Goal: Task Accomplishment & Management: Manage account settings

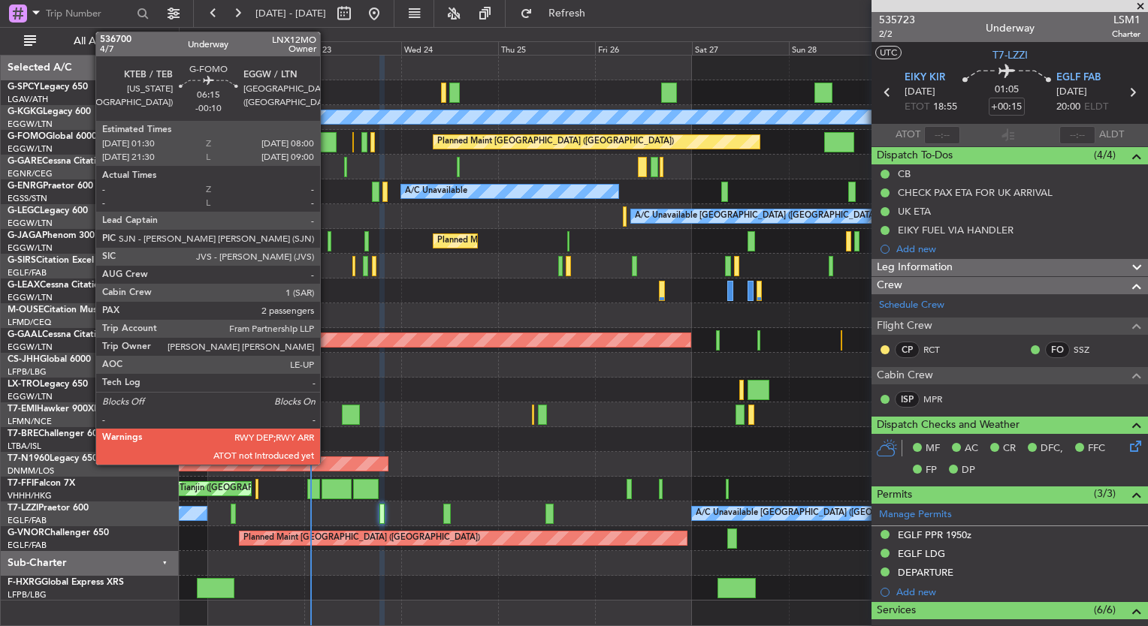
click at [327, 146] on div at bounding box center [322, 142] width 26 height 20
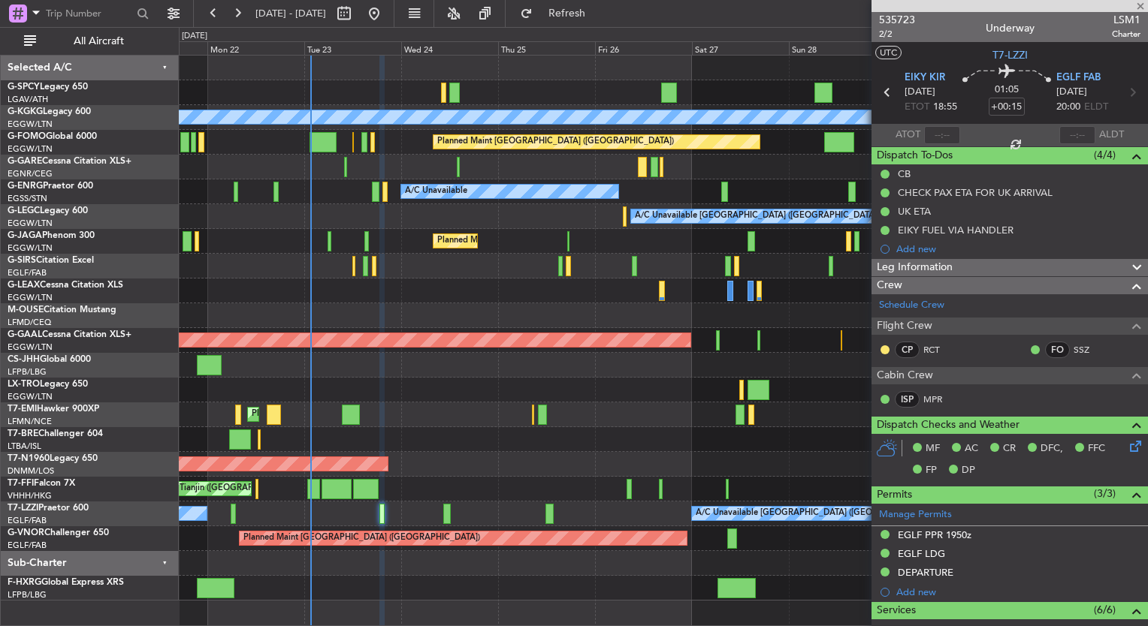
type input "-00:10"
type input "2"
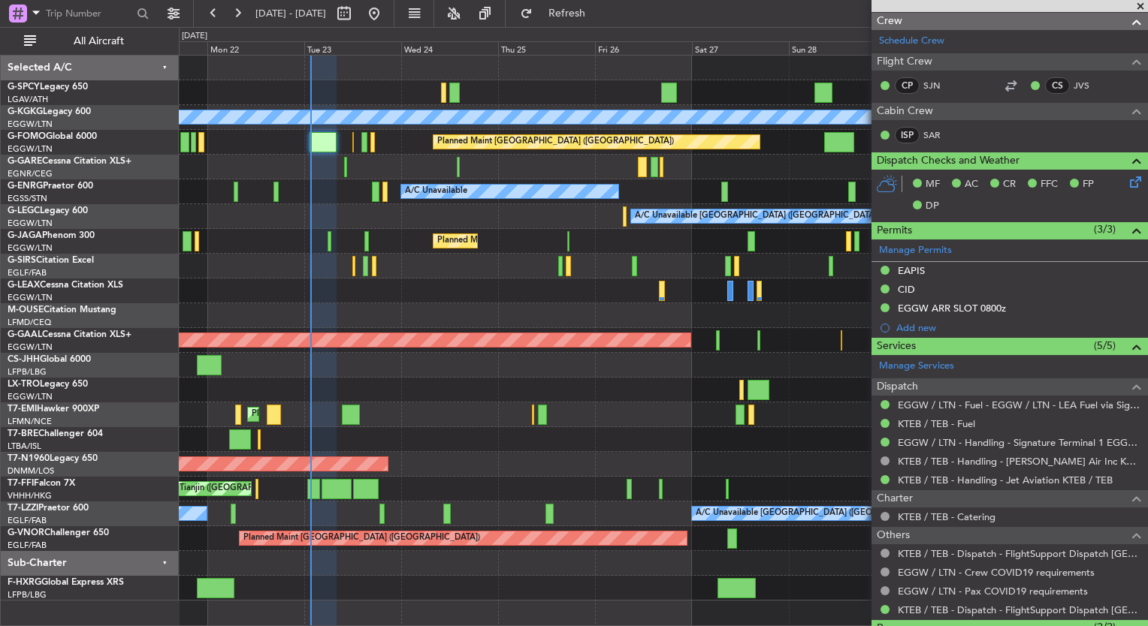
scroll to position [364, 0]
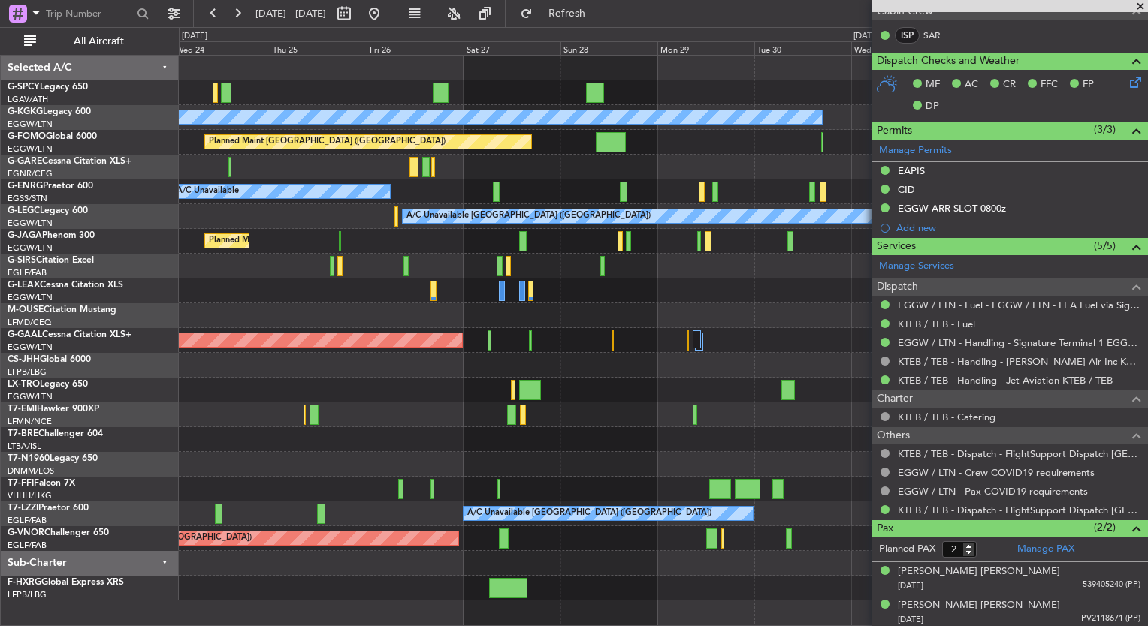
click at [297, 461] on div "A/C Unavailable [GEOGRAPHIC_DATA] (Ataturk) Planned Maint [GEOGRAPHIC_DATA] ([G…" at bounding box center [663, 328] width 968 height 545
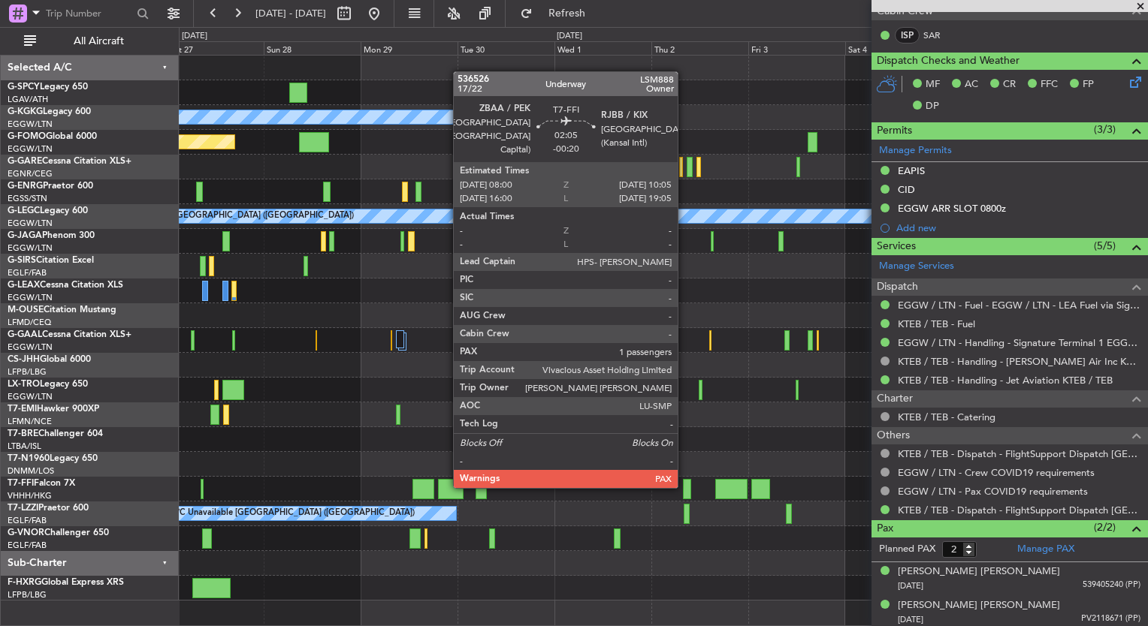
click at [684, 485] on div at bounding box center [687, 489] width 9 height 20
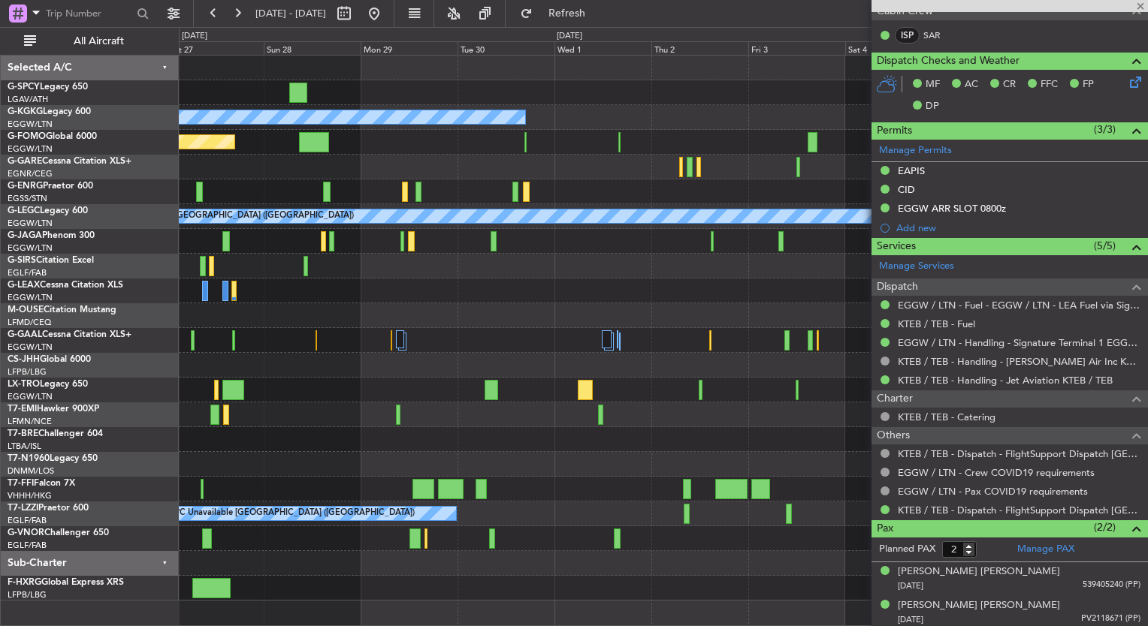
type input "-00:20"
type input "1"
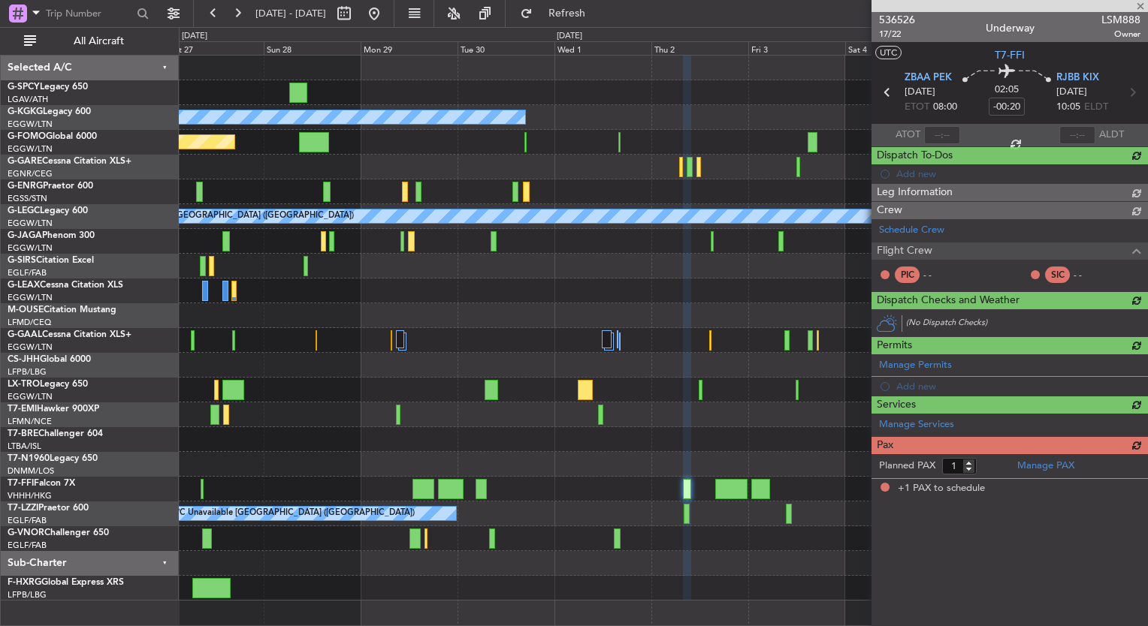
scroll to position [0, 0]
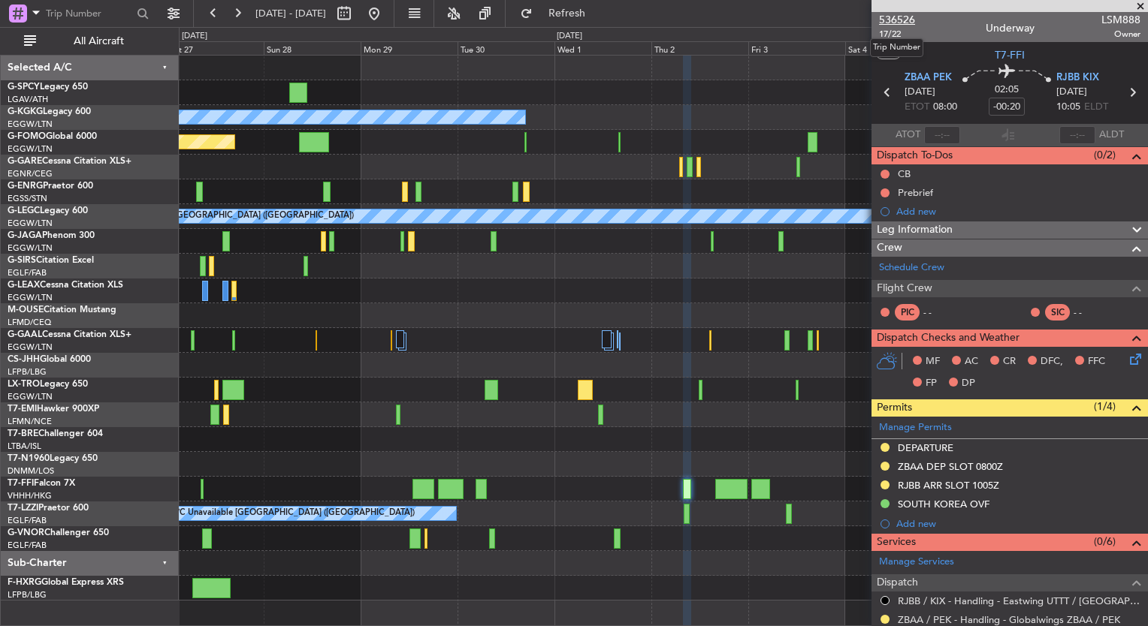
click at [895, 17] on span "536526" at bounding box center [897, 20] width 36 height 16
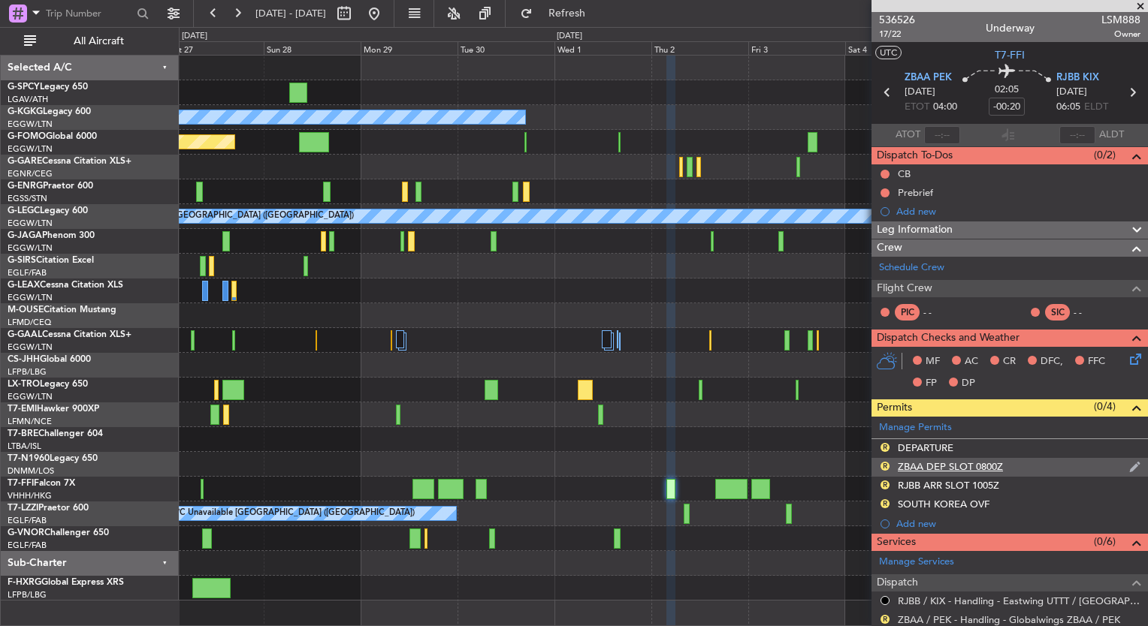
scroll to position [229, 0]
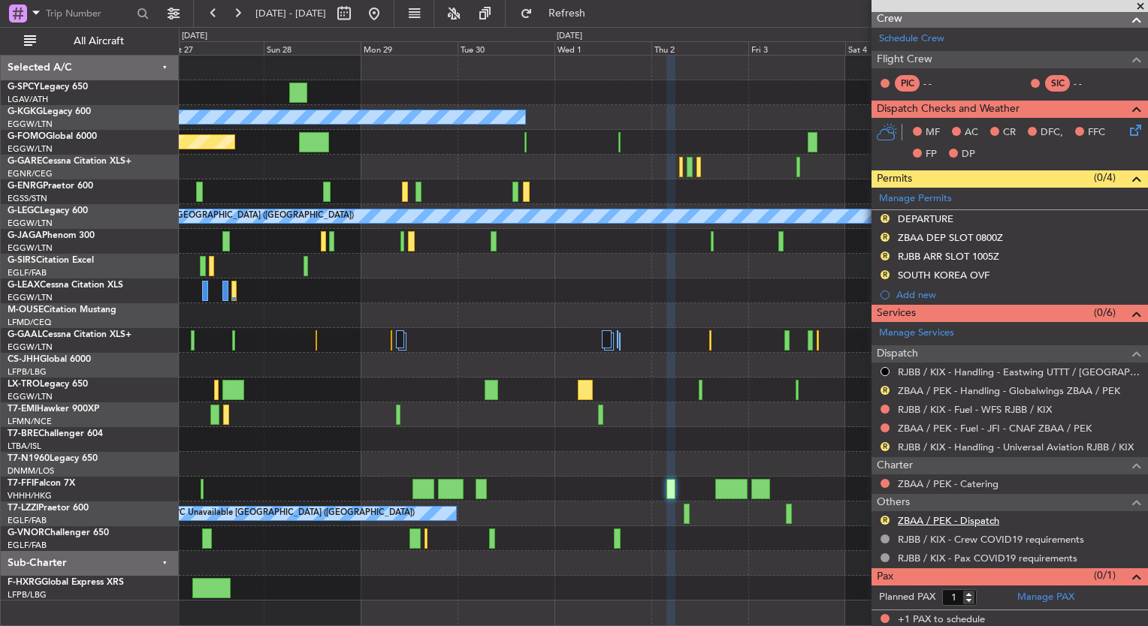
click at [946, 518] on link "ZBAA / PEK - Dispatch" at bounding box center [948, 521] width 101 height 13
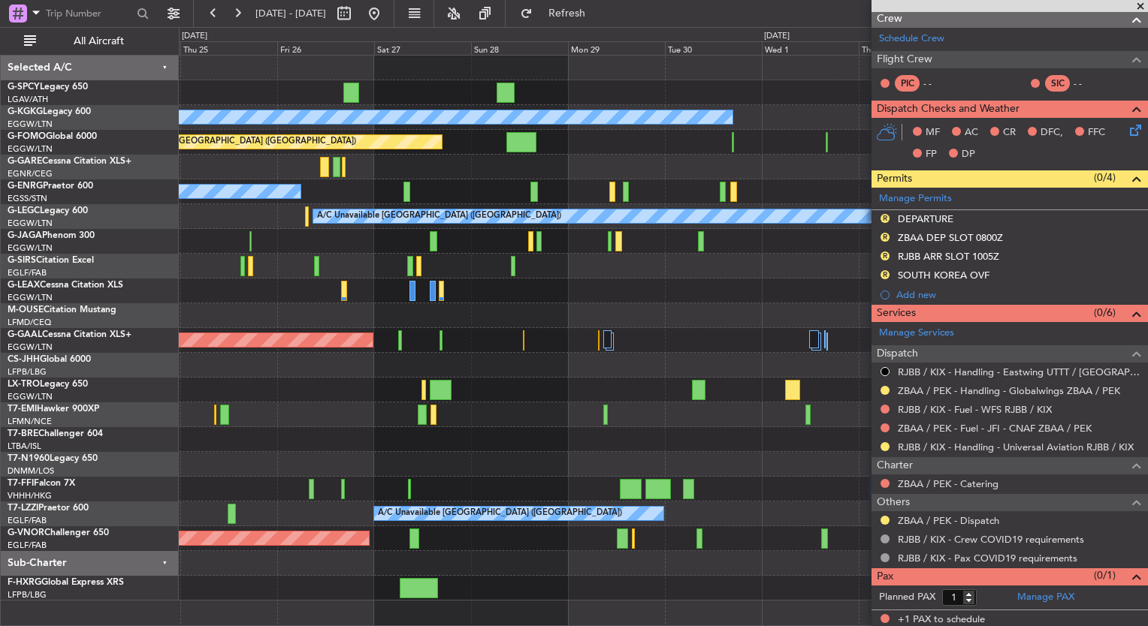
click at [664, 344] on div "Owner Planned [GEOGRAPHIC_DATA]" at bounding box center [663, 340] width 968 height 25
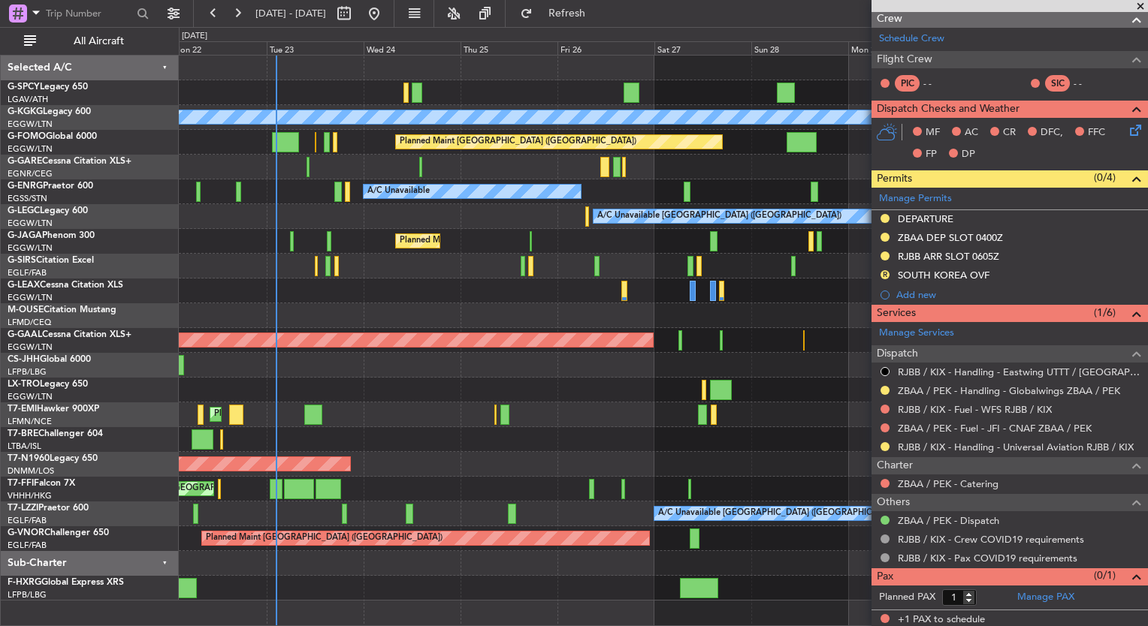
click at [654, 271] on div "A/C Unavailable [GEOGRAPHIC_DATA] (Ataturk) AOG Maint [GEOGRAPHIC_DATA] ([GEOGR…" at bounding box center [663, 328] width 968 height 545
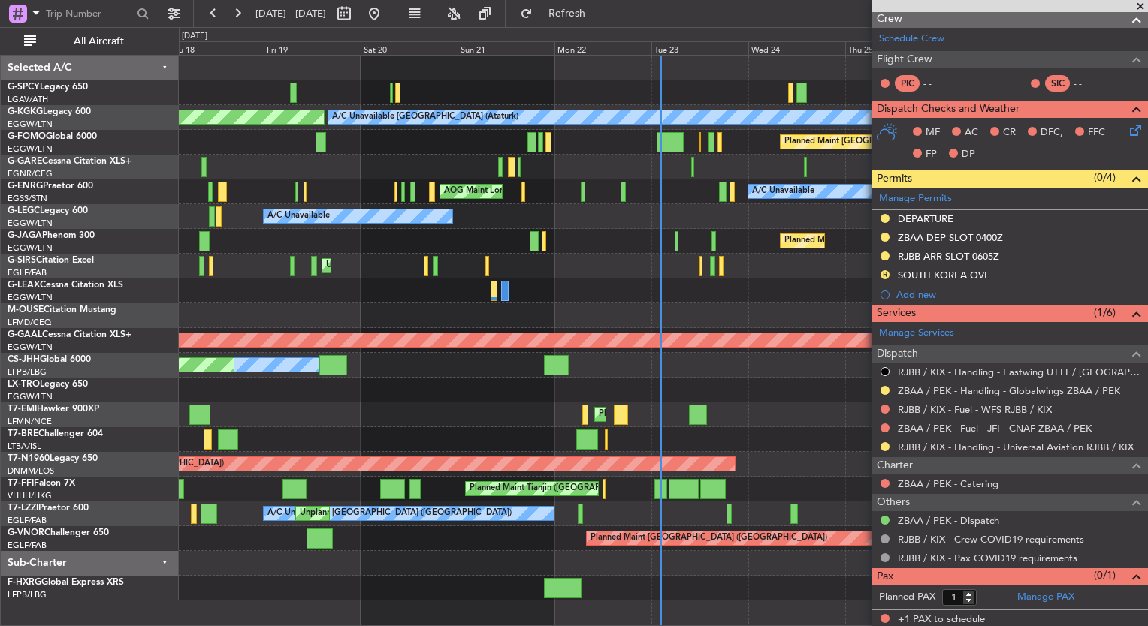
click at [652, 268] on div "A/C Unavailable [GEOGRAPHIC_DATA] (Ataturk) AOG Maint [GEOGRAPHIC_DATA] ([GEOGR…" at bounding box center [663, 328] width 968 height 545
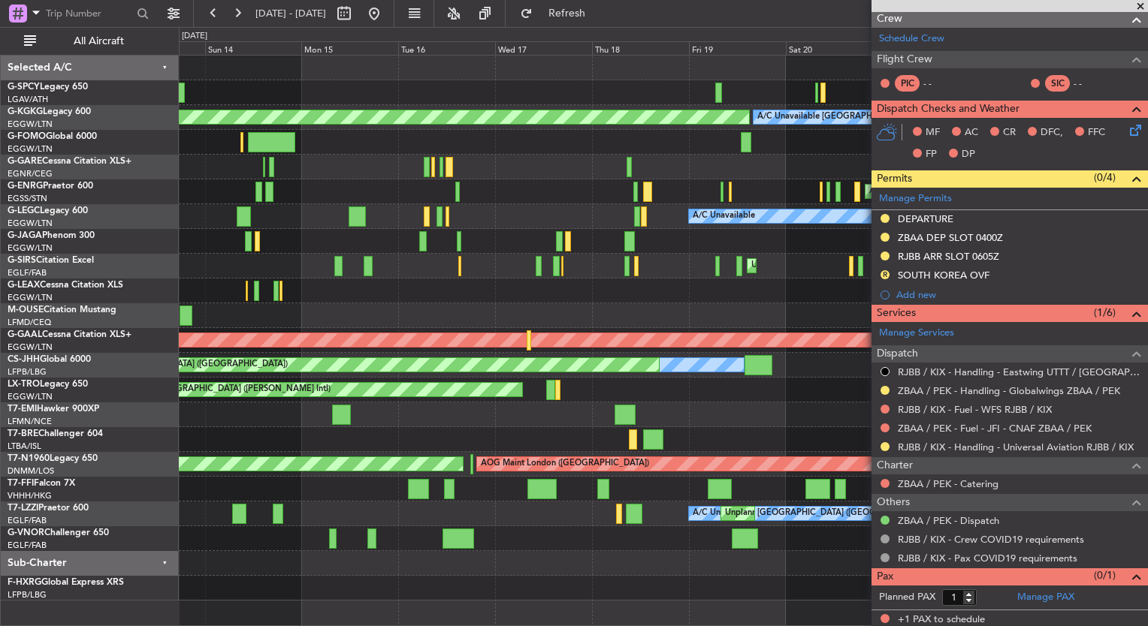
click at [749, 255] on div "Unplanned Maint [GEOGRAPHIC_DATA] ([GEOGRAPHIC_DATA]) Planned Maint [GEOGRAPHIC…" at bounding box center [663, 266] width 968 height 25
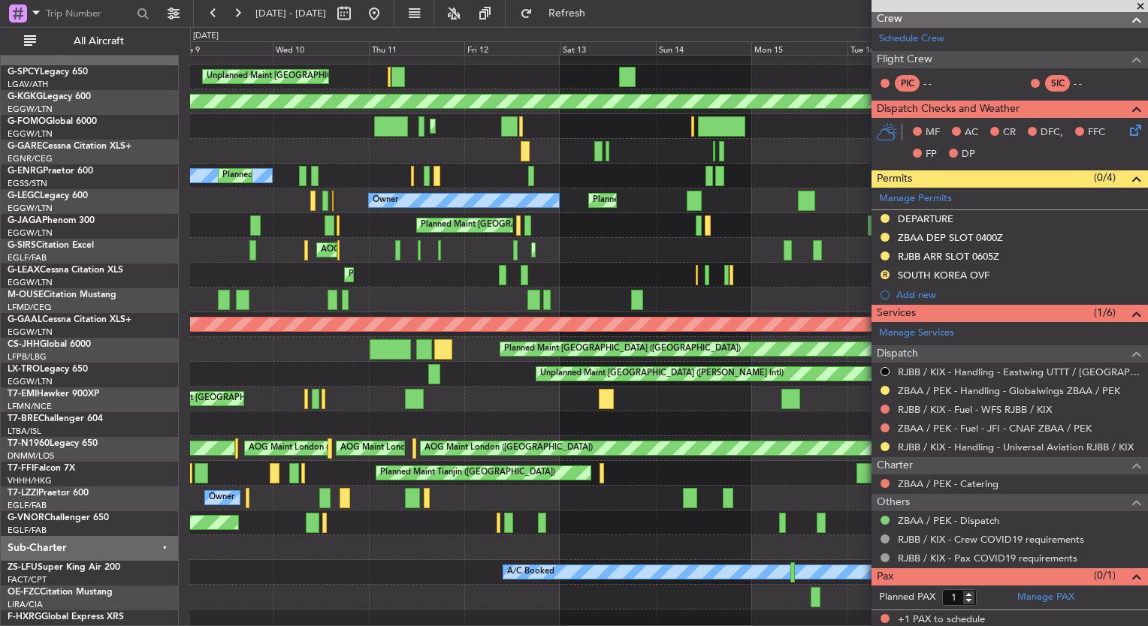
click at [747, 285] on div "Planned Maint [GEOGRAPHIC_DATA] ([GEOGRAPHIC_DATA])" at bounding box center [668, 275] width 957 height 25
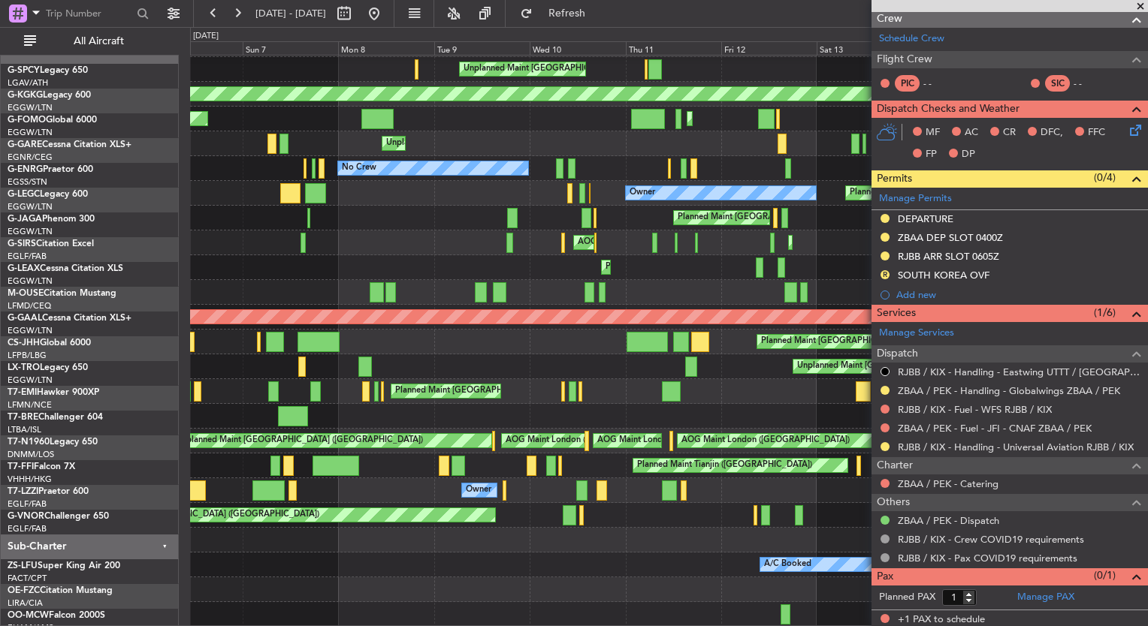
scroll to position [23, 0]
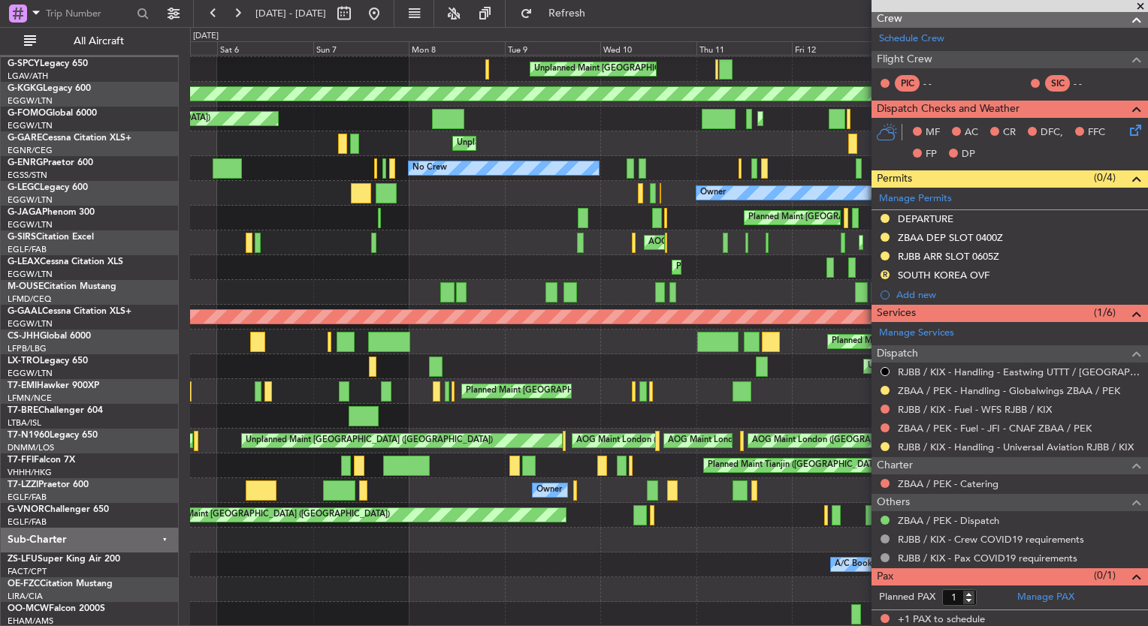
click at [747, 248] on div "Unplanned Maint [GEOGRAPHIC_DATA] ([PERSON_NAME] Intl) AOG Maint [GEOGRAPHIC_DA…" at bounding box center [668, 329] width 957 height 595
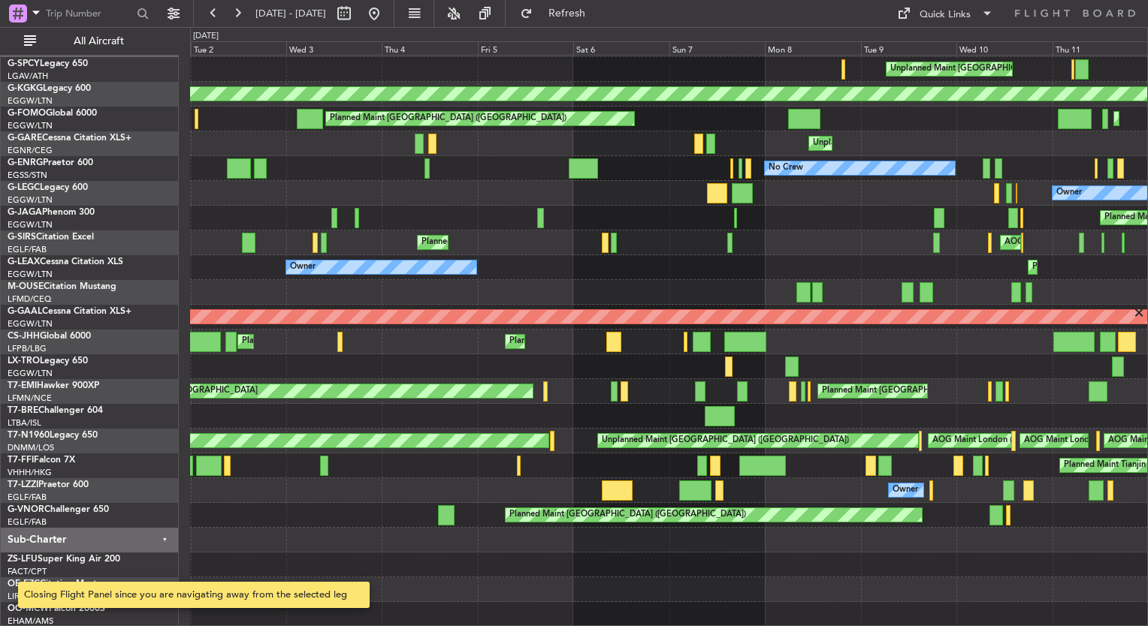
scroll to position [0, 0]
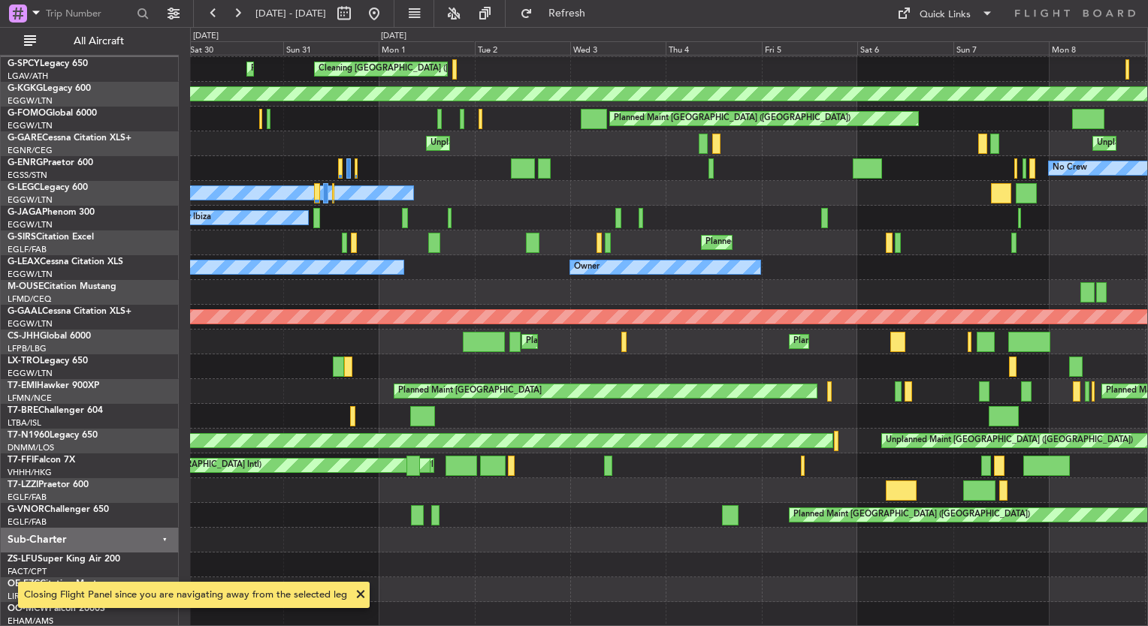
click at [770, 255] on div "Owner Owner Planned Maint [GEOGRAPHIC_DATA] ([GEOGRAPHIC_DATA])" at bounding box center [668, 267] width 957 height 25
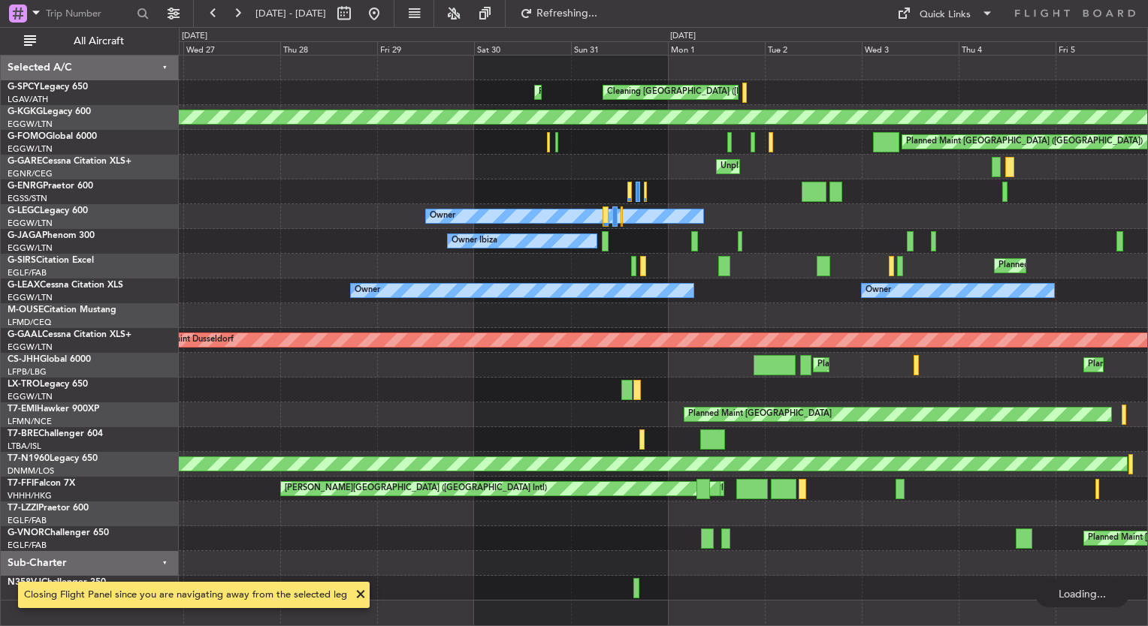
click at [808, 282] on div "Cleaning [GEOGRAPHIC_DATA] ([PERSON_NAME] Intl) Planned Maint [GEOGRAPHIC_DATA]…" at bounding box center [663, 328] width 968 height 545
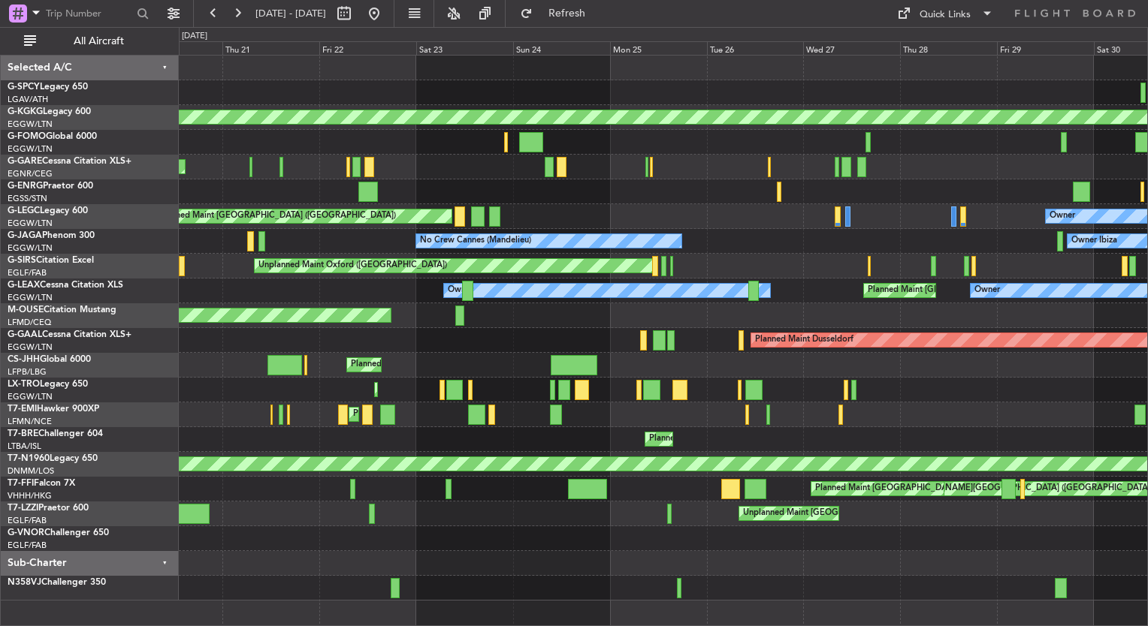
click at [801, 308] on div "Planned Maint Bournemouth" at bounding box center [663, 315] width 968 height 25
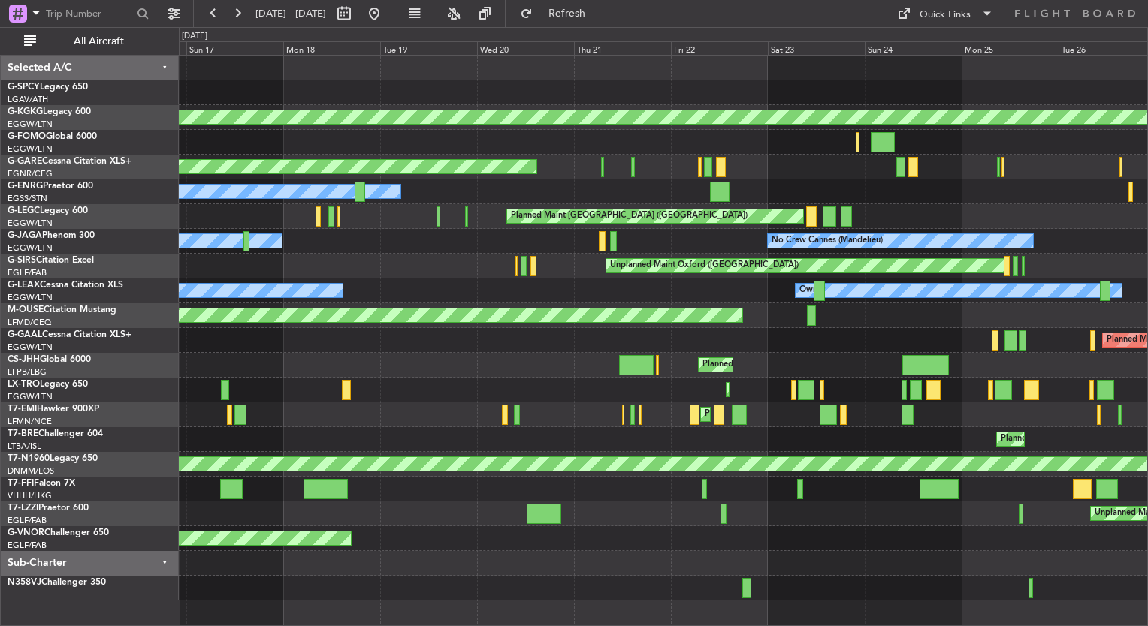
click at [766, 300] on div "Owner Owner Planned Maint [GEOGRAPHIC_DATA] ([GEOGRAPHIC_DATA]) Owner" at bounding box center [663, 291] width 968 height 25
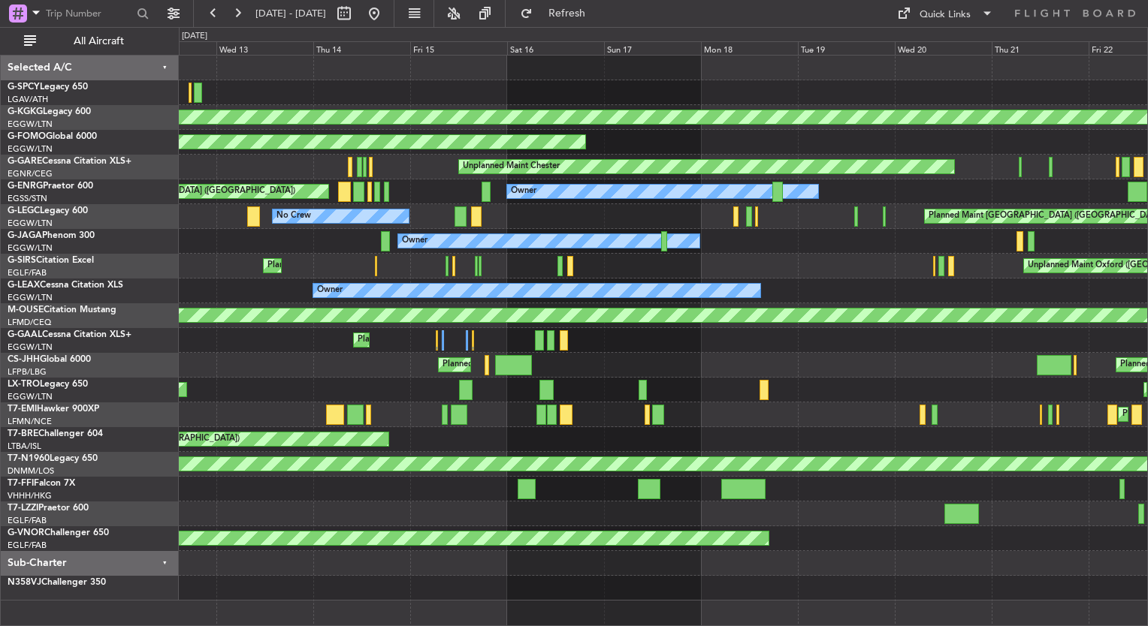
click at [822, 269] on div "Unplanned Maint Oxford ([GEOGRAPHIC_DATA]) Planned Maint [GEOGRAPHIC_DATA] ([GE…" at bounding box center [663, 266] width 968 height 25
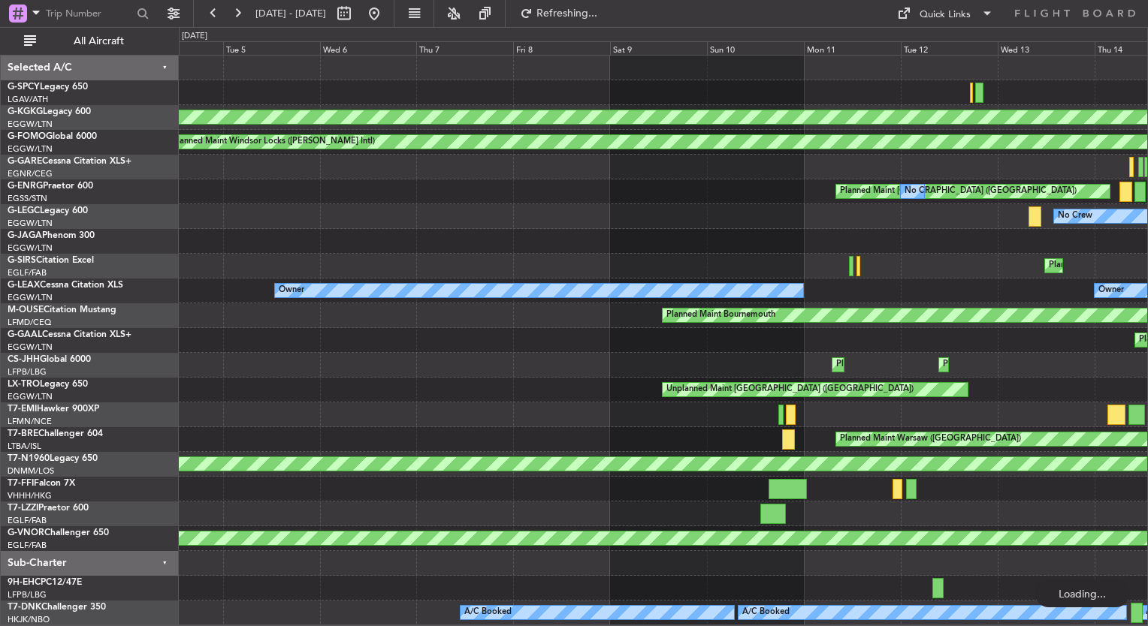
click at [761, 276] on div "Planned Maint [GEOGRAPHIC_DATA] ([GEOGRAPHIC_DATA])" at bounding box center [663, 266] width 968 height 25
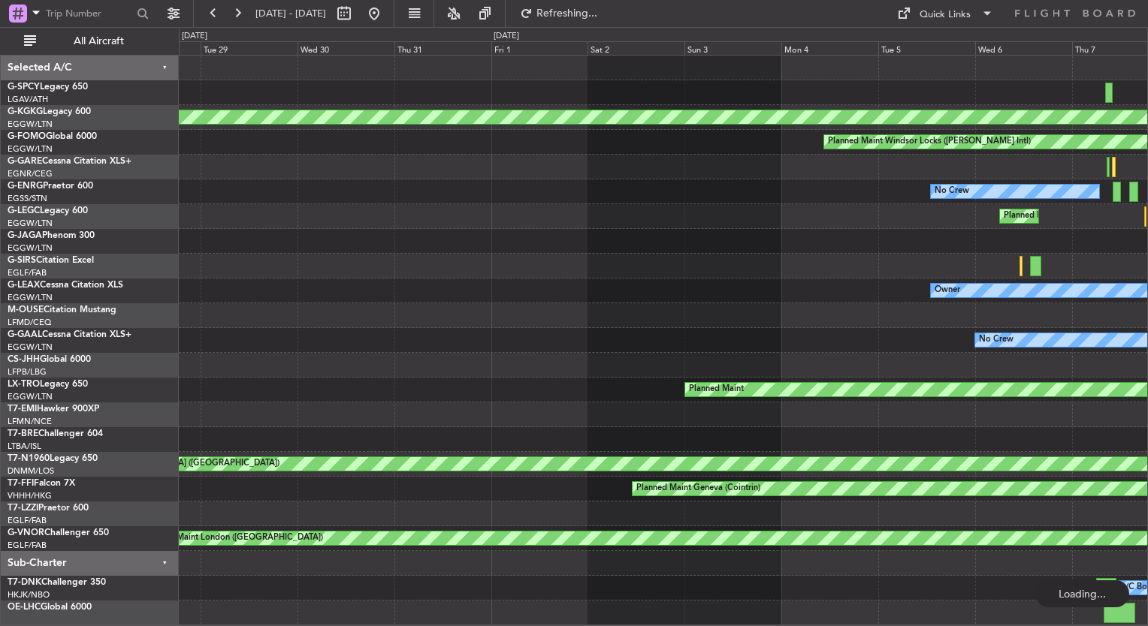
click at [810, 296] on div "Owner" at bounding box center [663, 291] width 968 height 25
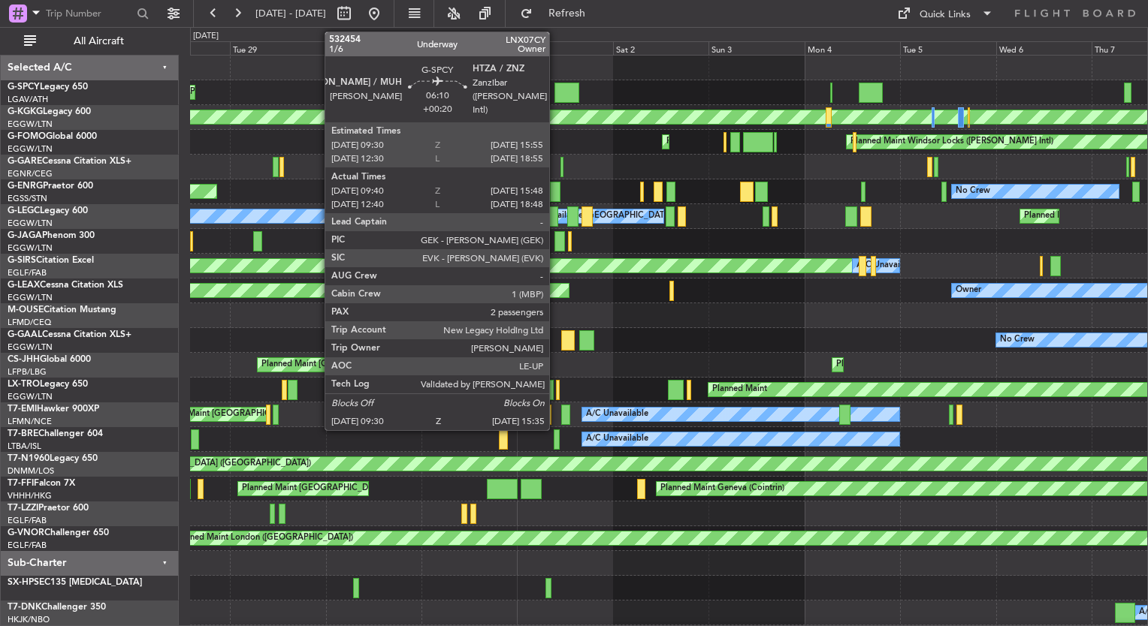
click at [556, 88] on div at bounding box center [566, 93] width 25 height 20
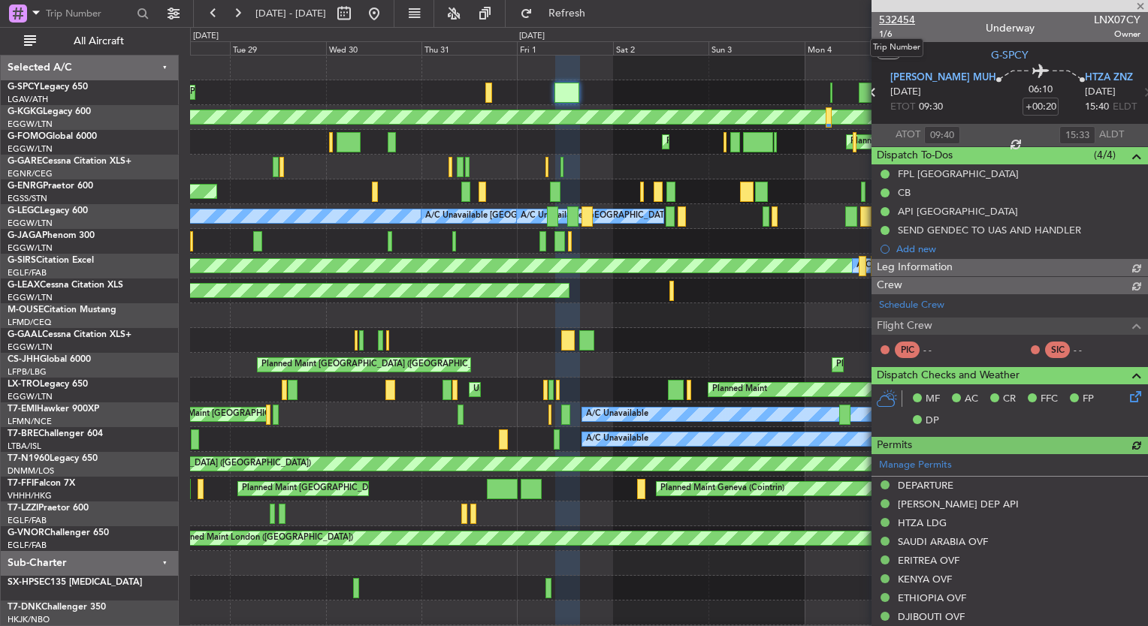
click at [889, 20] on span "532454" at bounding box center [897, 20] width 36 height 16
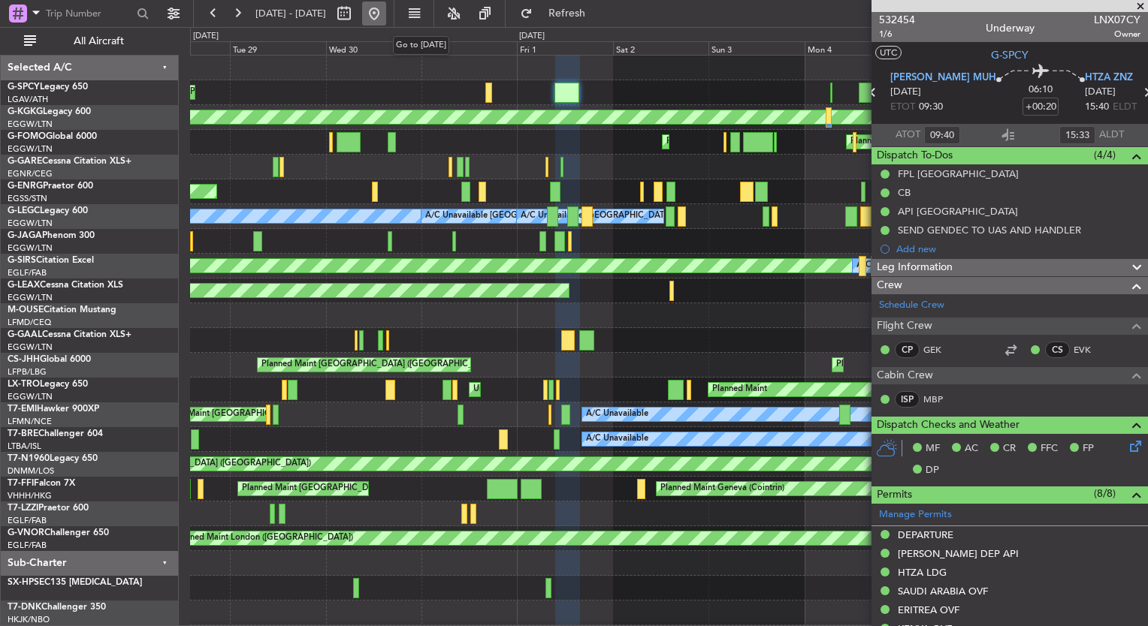
click at [386, 11] on button at bounding box center [374, 14] width 24 height 24
